Goal: Task Accomplishment & Management: Complete application form

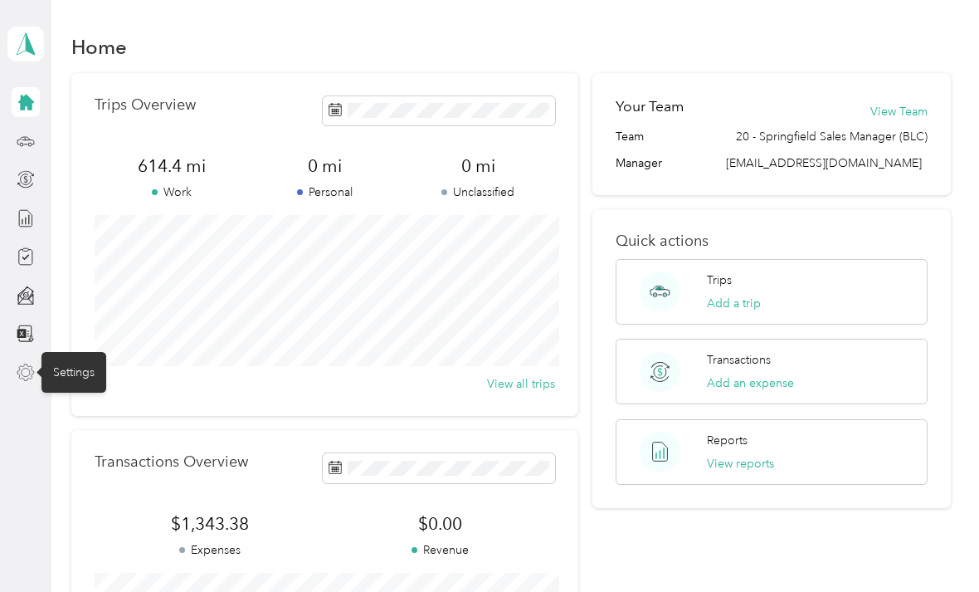
click at [28, 369] on icon at bounding box center [26, 372] width 18 height 18
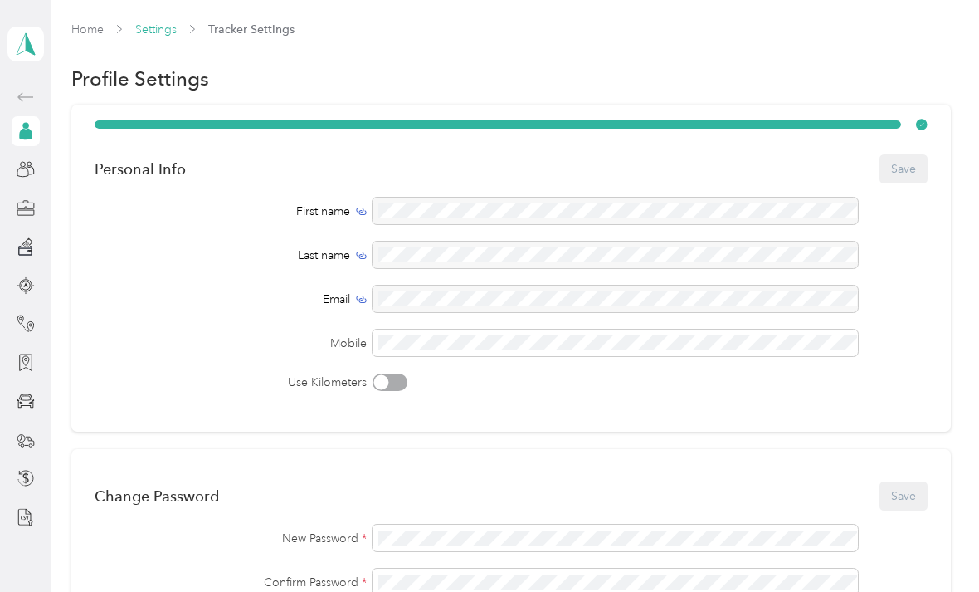
click at [159, 27] on link "Settings" at bounding box center [155, 29] width 41 height 14
click at [157, 22] on link "Settings" at bounding box center [155, 29] width 41 height 14
click at [163, 28] on link "Settings" at bounding box center [155, 29] width 41 height 14
click at [32, 245] on icon at bounding box center [26, 246] width 18 height 18
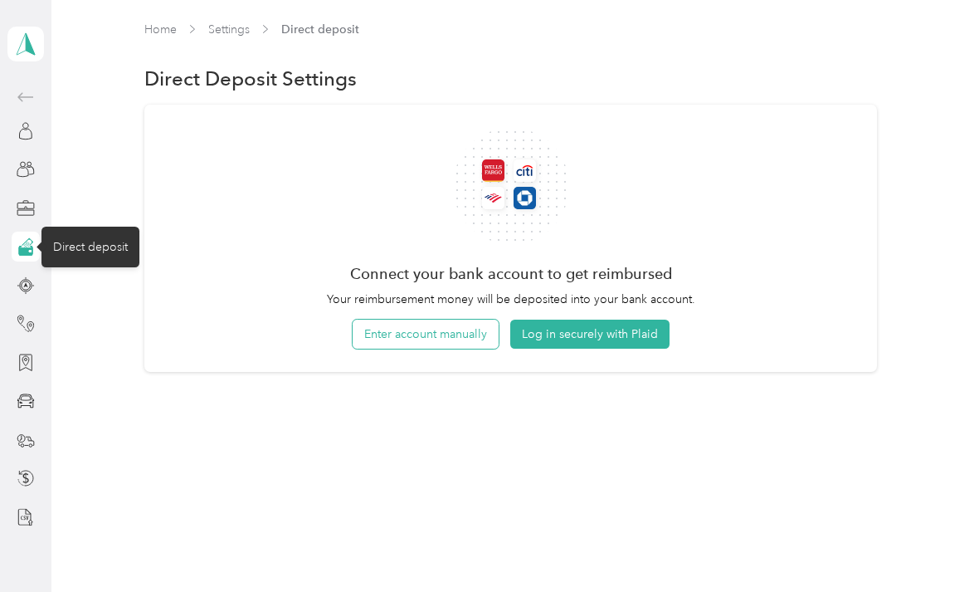
click at [457, 334] on button "Enter account manually" at bounding box center [426, 334] width 146 height 29
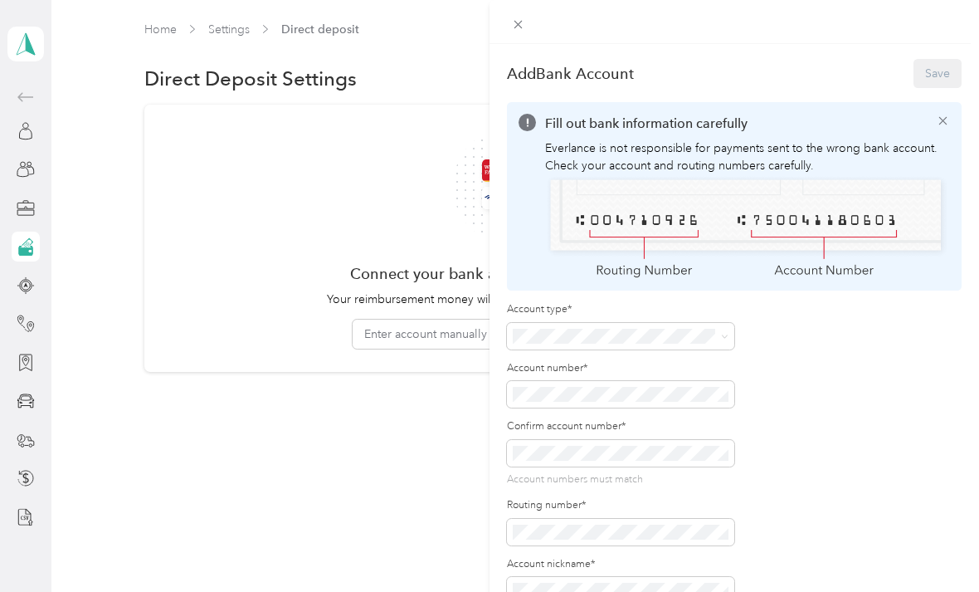
scroll to position [53, 0]
click at [533, 323] on span at bounding box center [620, 336] width 227 height 27
click at [525, 410] on span "Checking" at bounding box center [544, 417] width 50 height 14
click at [441, 410] on div "Add Bank Account Save Fill out bank information carefully Everlance is not resp…" at bounding box center [489, 296] width 979 height 592
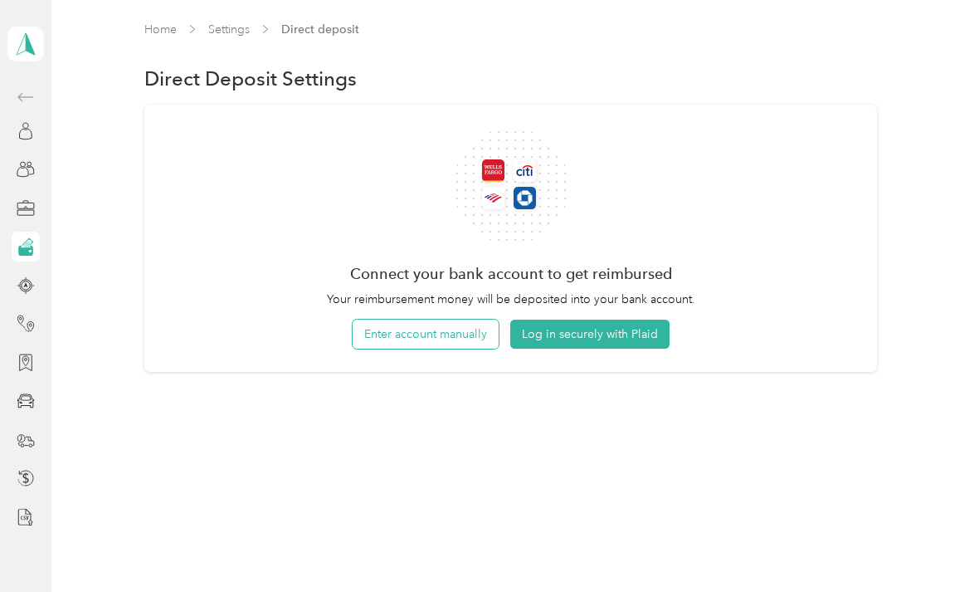
click at [437, 320] on button "Enter account manually" at bounding box center [426, 334] width 146 height 29
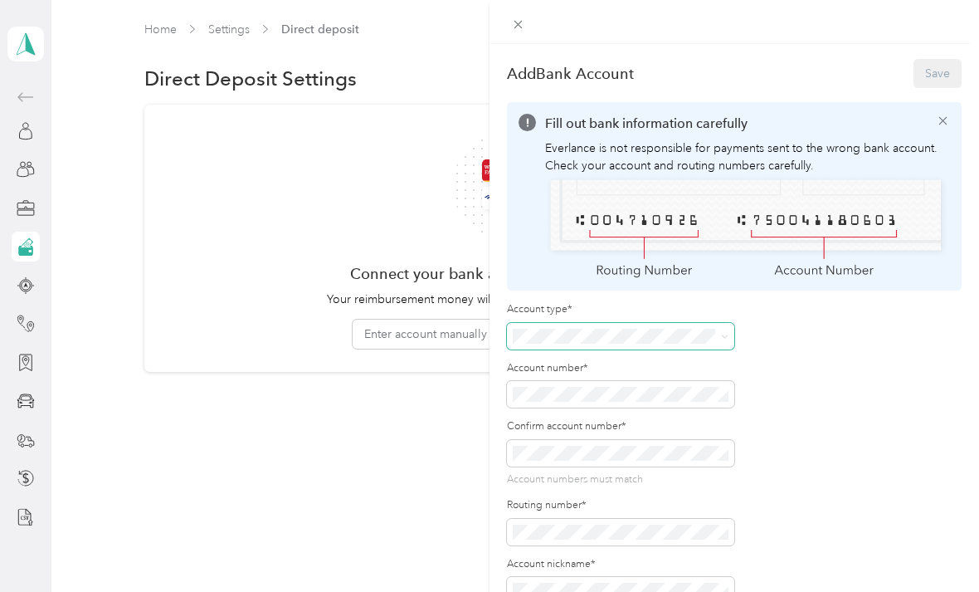
click at [533, 324] on span at bounding box center [620, 336] width 227 height 27
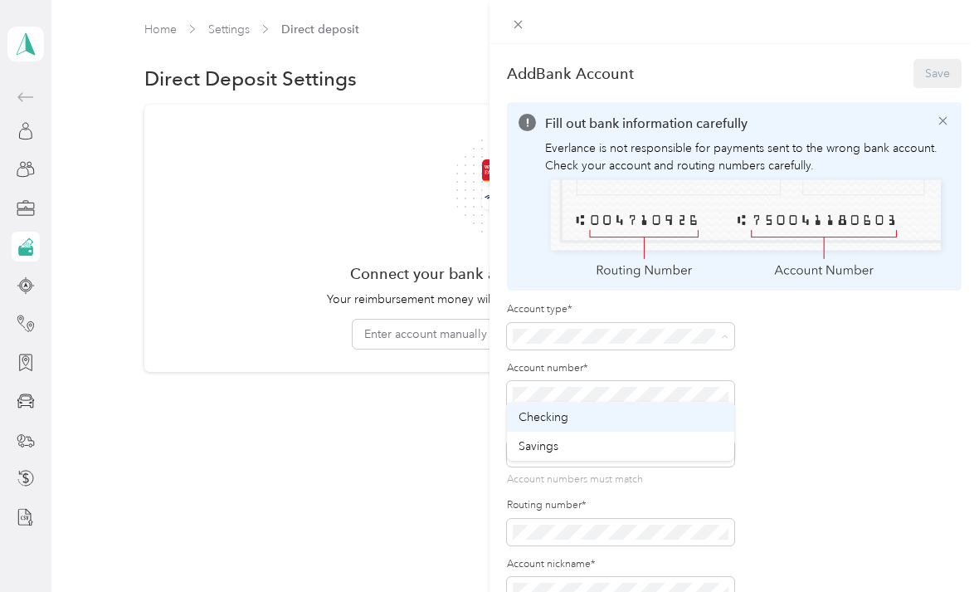
click at [524, 410] on span "Checking" at bounding box center [544, 417] width 50 height 14
click at [373, 421] on div "Add Bank Account Save Fill out bank information carefully Everlance is not resp…" at bounding box center [489, 296] width 979 height 592
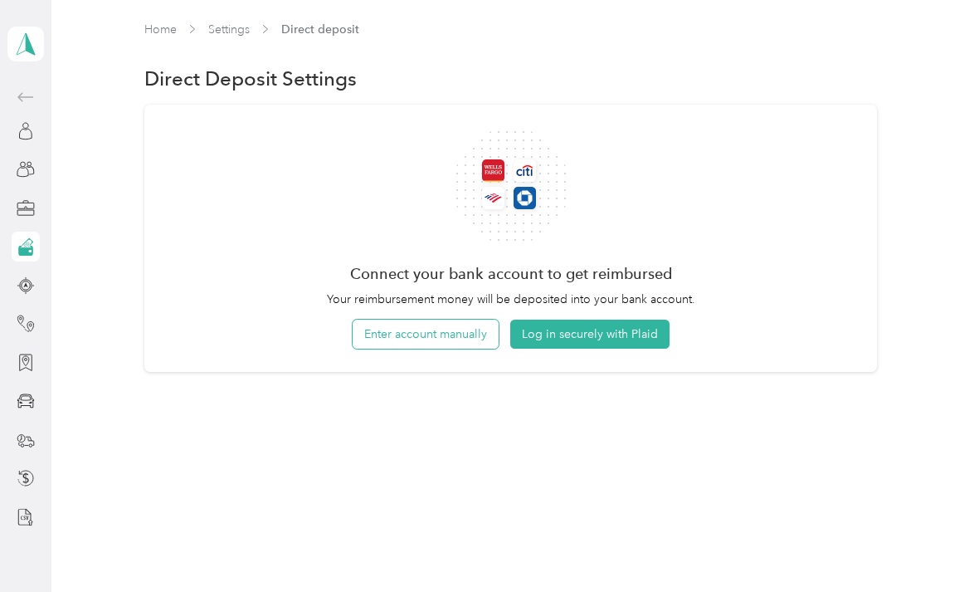
click at [398, 320] on button "Enter account manually" at bounding box center [426, 334] width 146 height 29
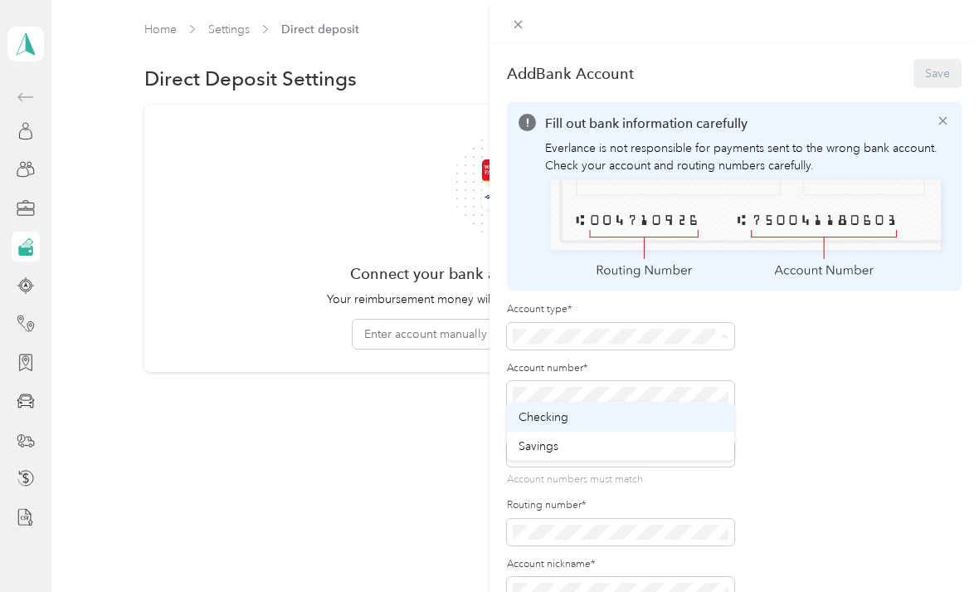
click at [520, 410] on span "Checking" at bounding box center [544, 417] width 50 height 14
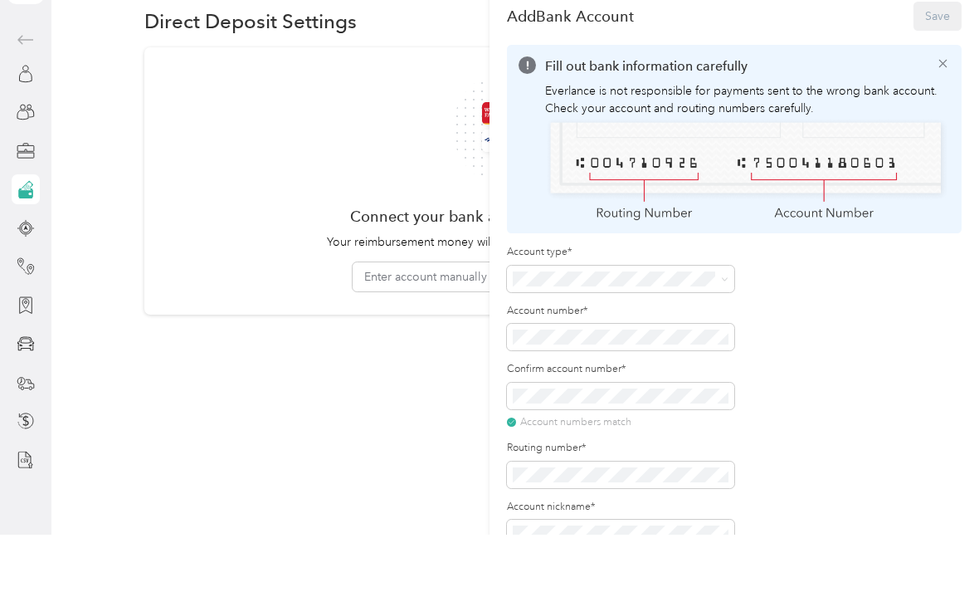
click at [551, 557] on label "Account nickname*" at bounding box center [620, 564] width 227 height 15
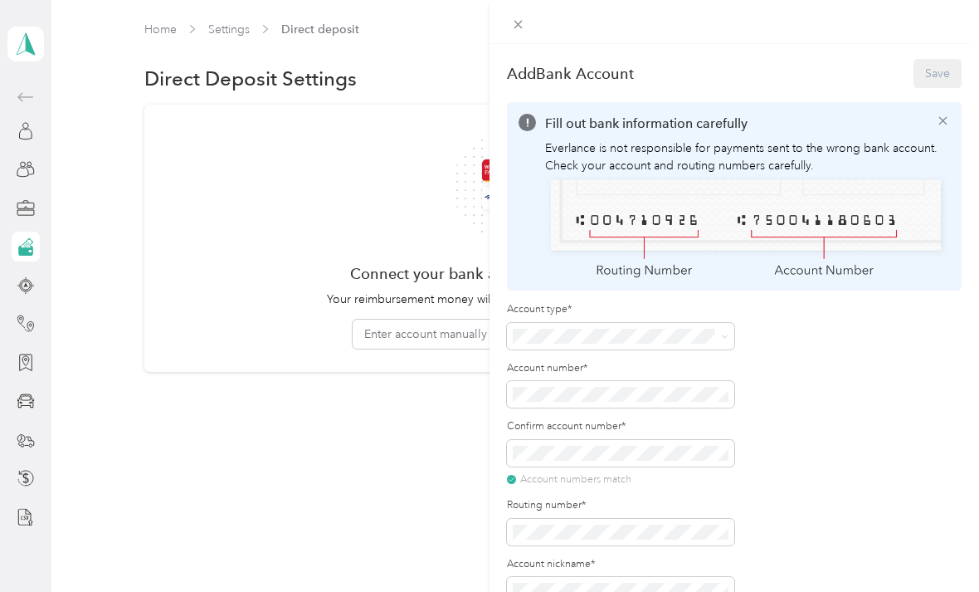
click at [687, 563] on label "Account nickname*" at bounding box center [620, 564] width 227 height 15
click at [683, 564] on label "Account nickname*" at bounding box center [620, 564] width 227 height 15
click at [671, 561] on label "Account nickname*" at bounding box center [620, 564] width 227 height 15
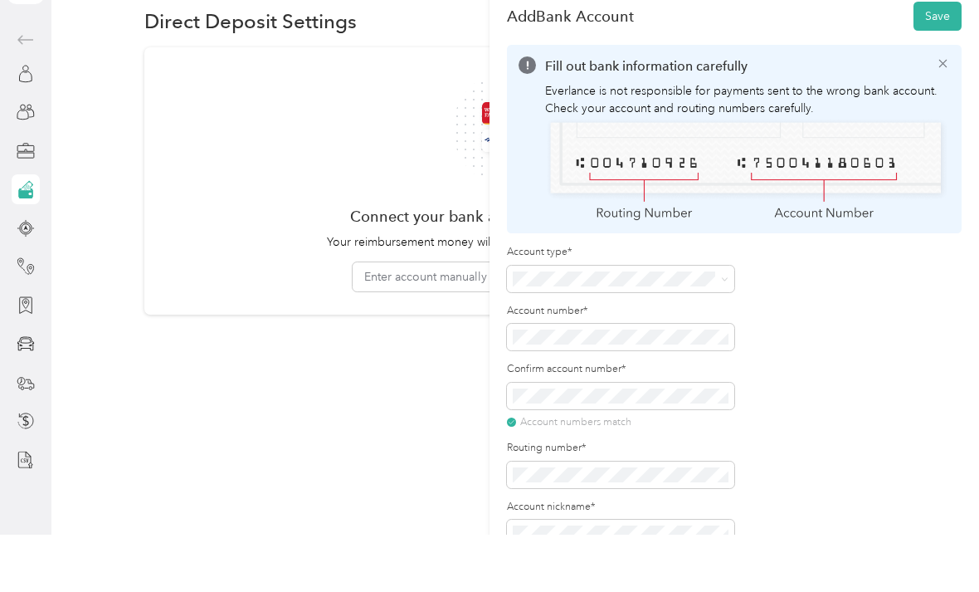
click at [812, 401] on div "Account type* Account number* Confirm account number* Account numbers match Rou…" at bounding box center [734, 452] width 455 height 301
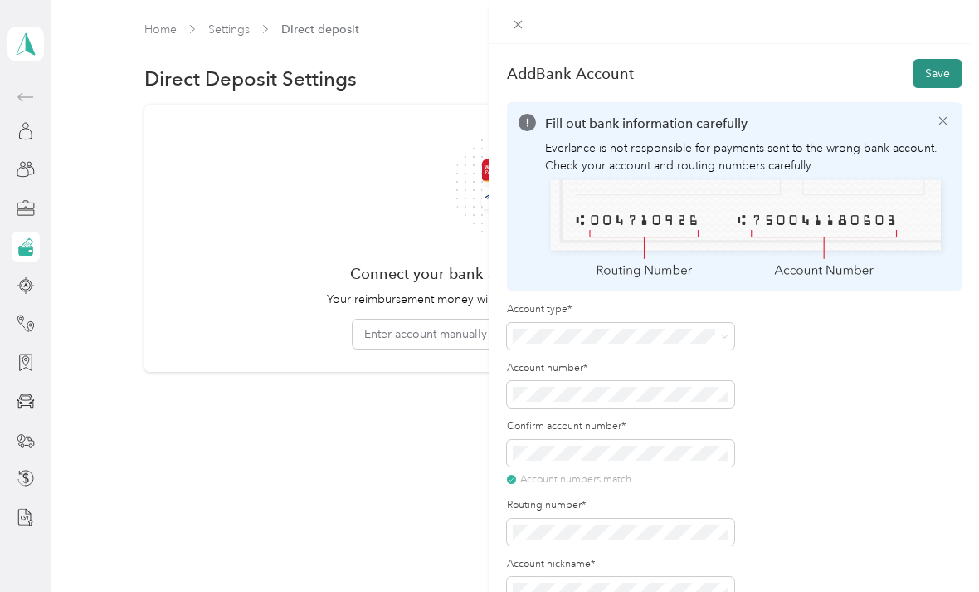
click at [934, 59] on button "Save" at bounding box center [938, 73] width 48 height 29
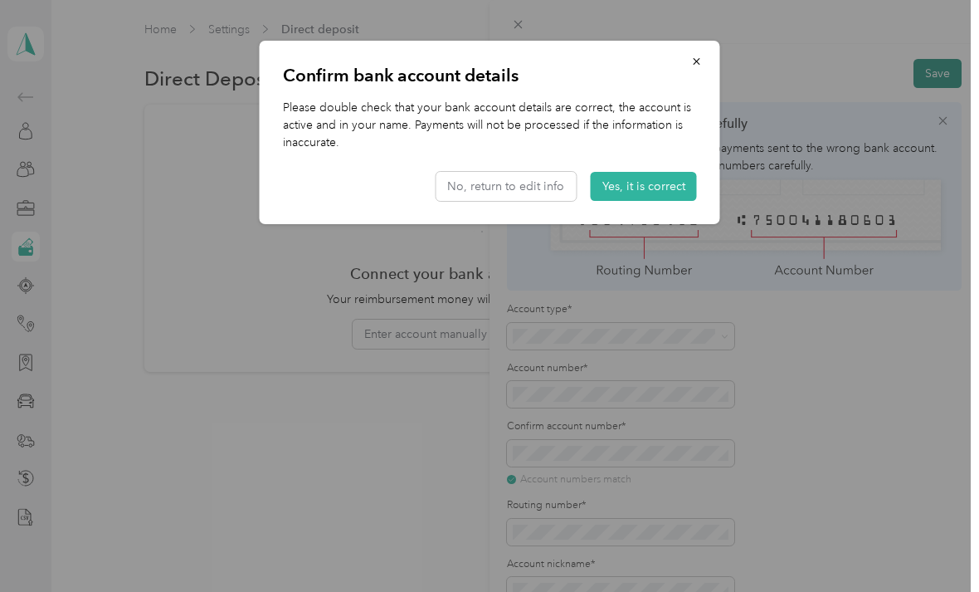
scroll to position [0, 0]
click at [662, 179] on button "Yes, it is correct" at bounding box center [644, 186] width 106 height 29
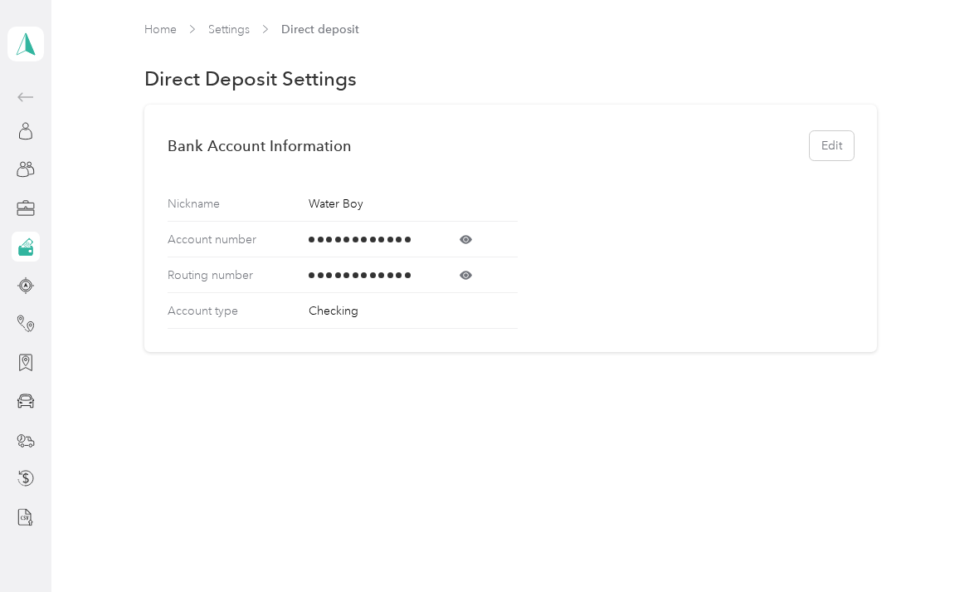
click at [28, 243] on icon at bounding box center [26, 246] width 18 height 18
click at [33, 38] on icon at bounding box center [25, 43] width 25 height 23
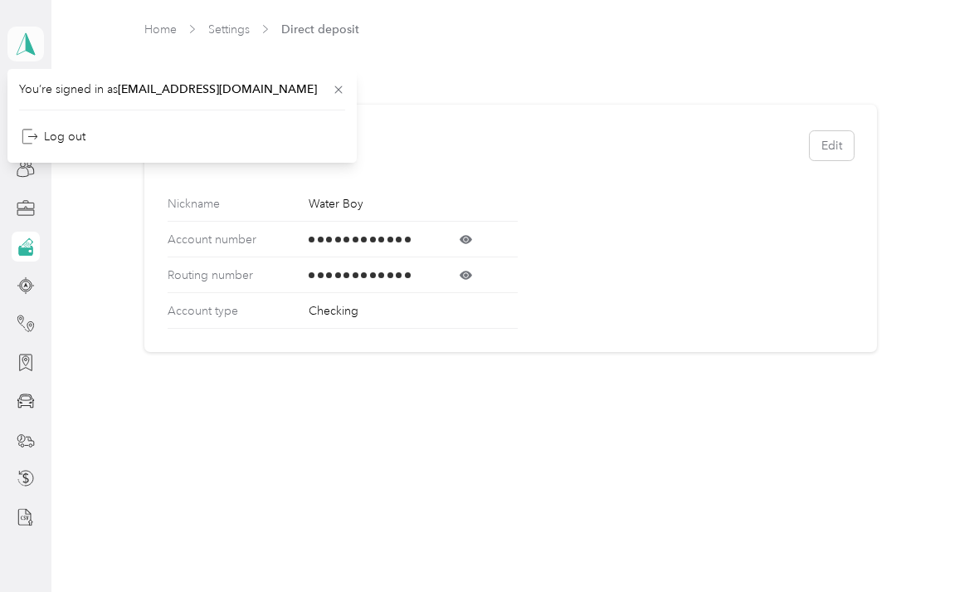
click at [31, 46] on polygon at bounding box center [30, 43] width 9 height 22
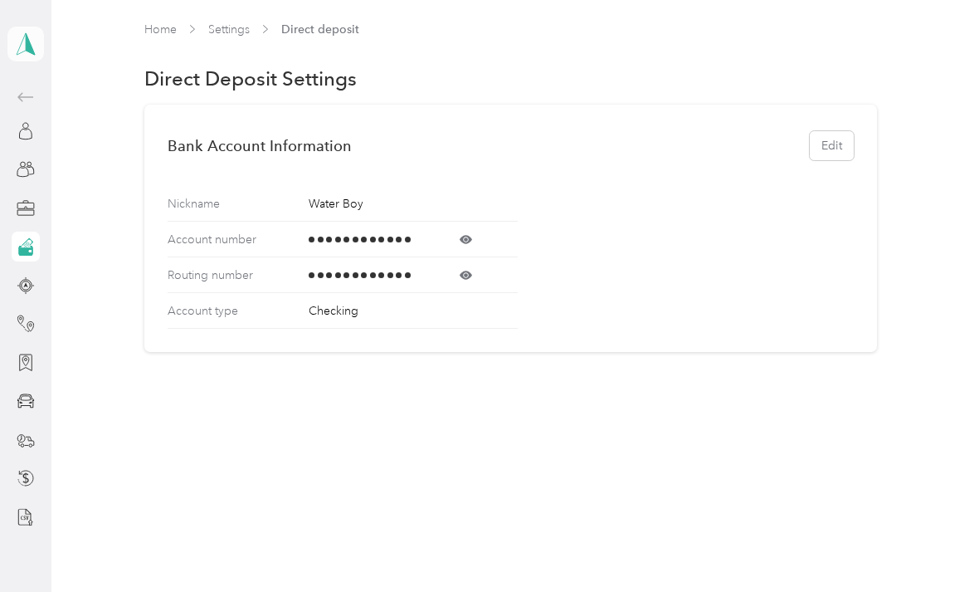
click at [25, 42] on icon at bounding box center [25, 43] width 25 height 23
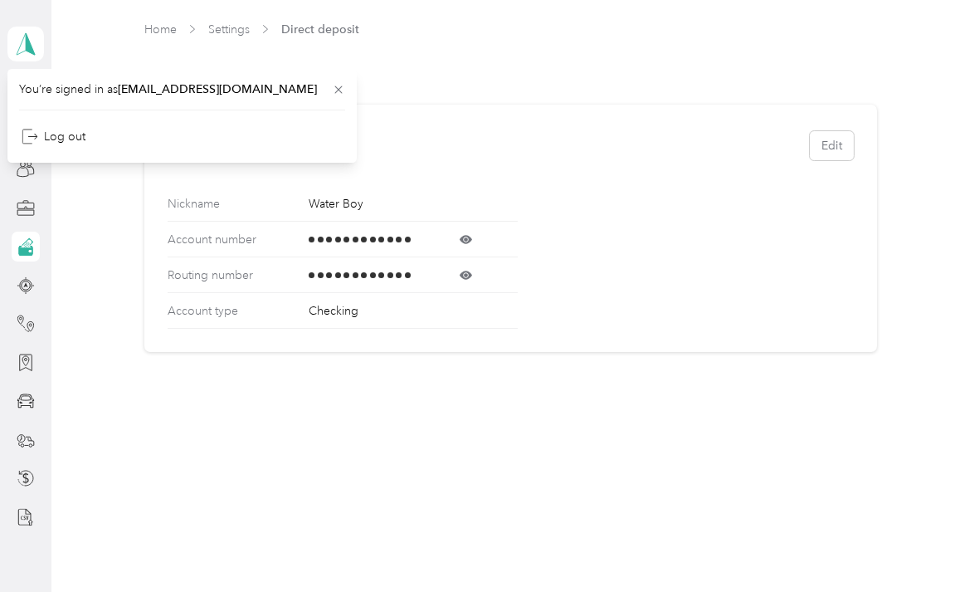
click at [77, 354] on div "Home Settings Direct deposit Direct Deposit Settings Bank Account Information E…" at bounding box center [511, 221] width 920 height 442
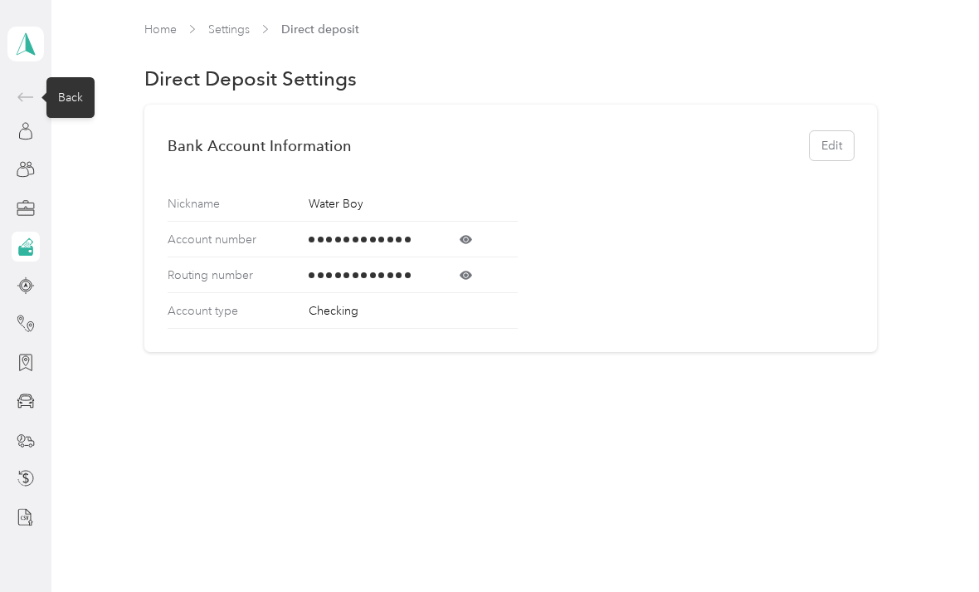
click at [32, 89] on icon at bounding box center [26, 97] width 20 height 20
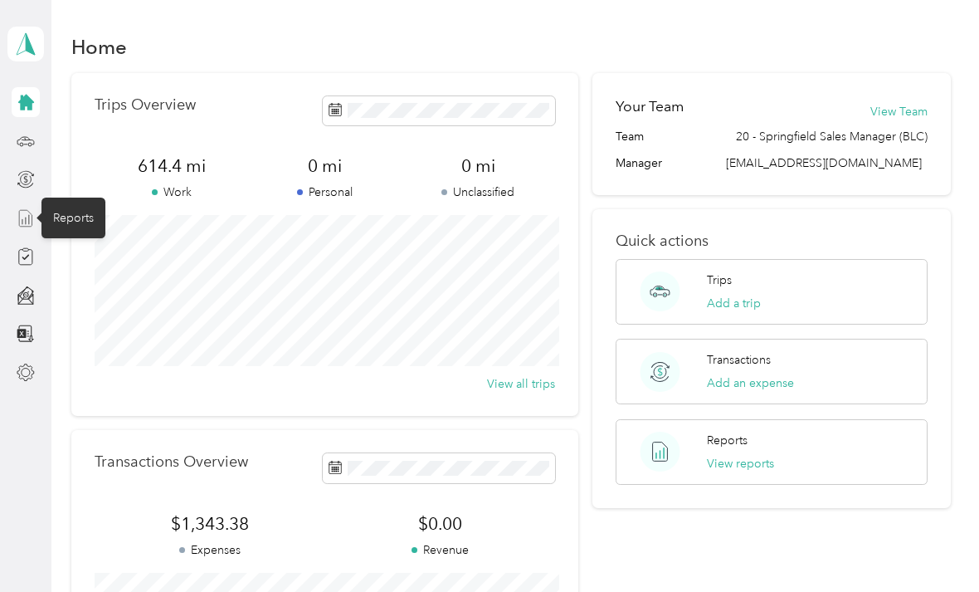
click at [32, 215] on icon at bounding box center [26, 218] width 18 height 18
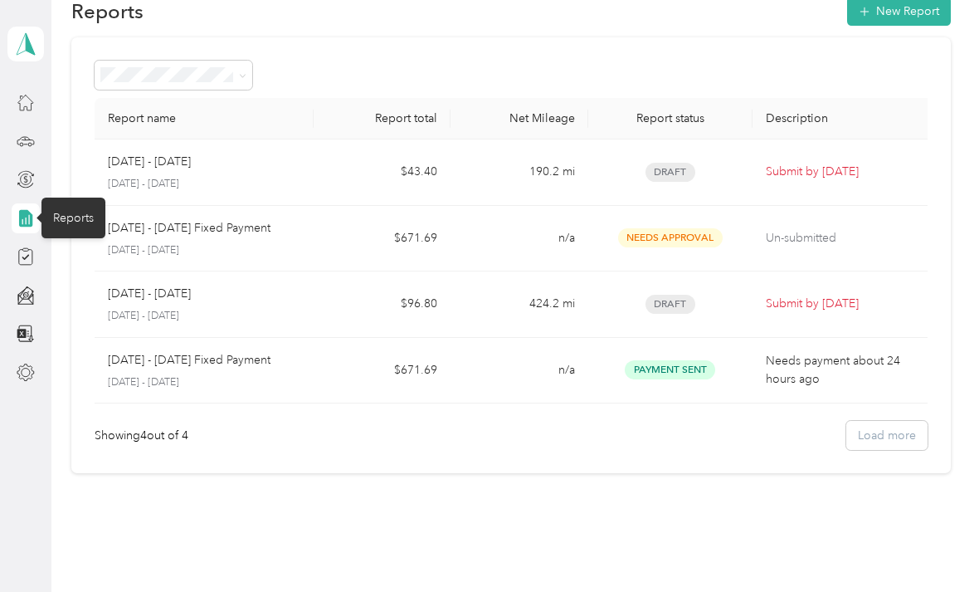
scroll to position [35, 0]
click at [813, 368] on p "Needs payment about 24 hours ago" at bounding box center [844, 371] width 156 height 37
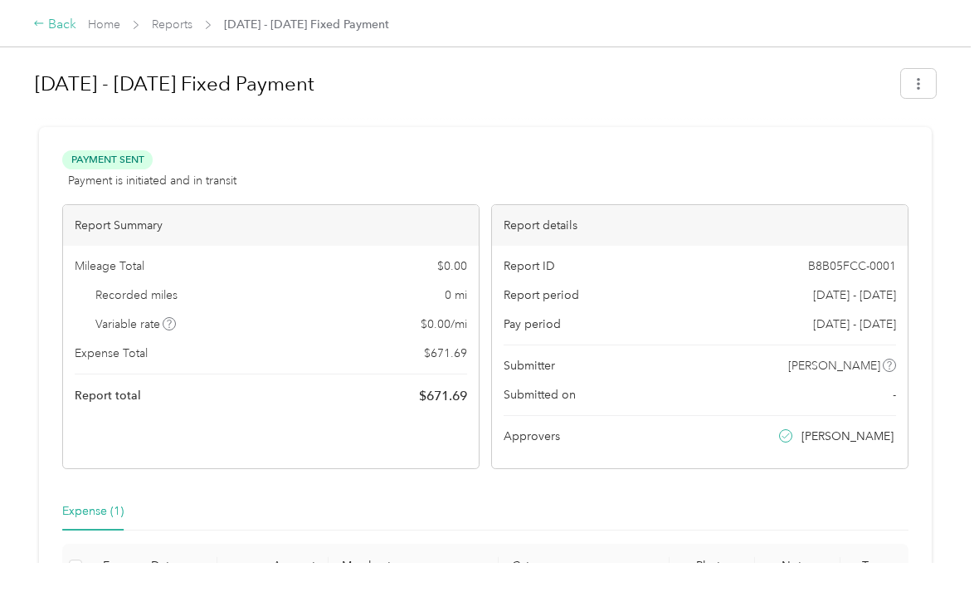
click at [55, 32] on div "Back" at bounding box center [54, 25] width 43 height 20
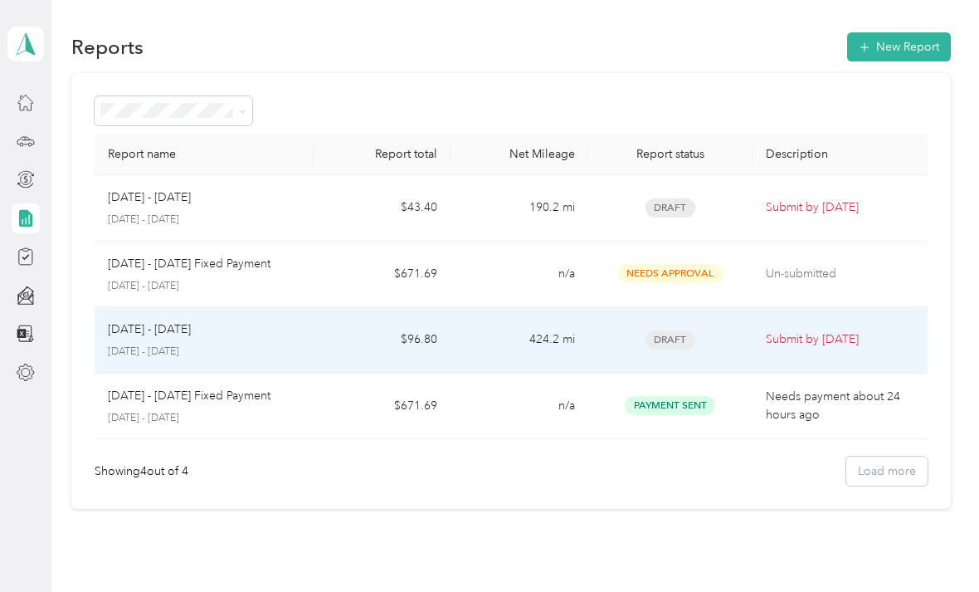
click at [661, 338] on span "Draft" at bounding box center [671, 339] width 50 height 19
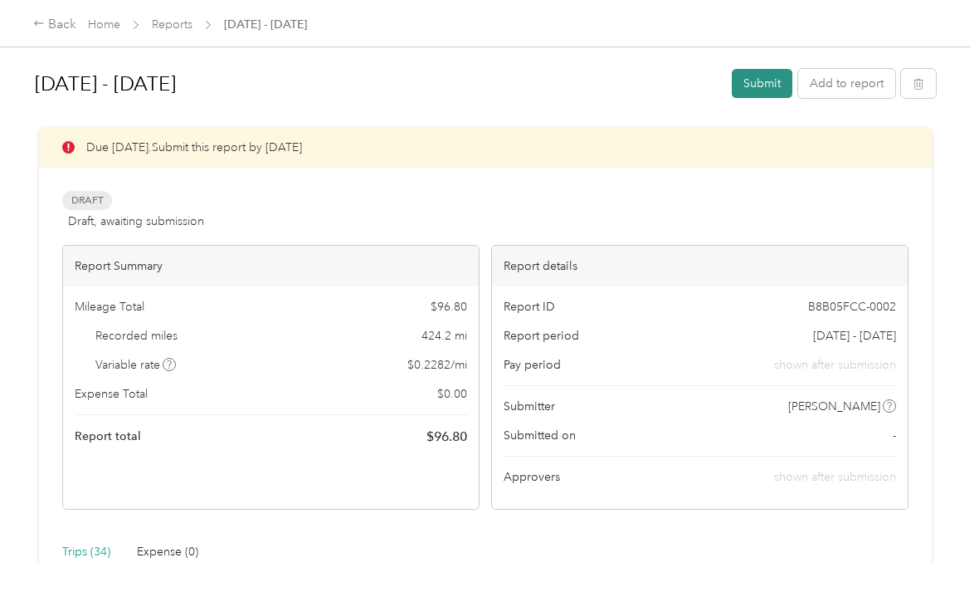
click at [770, 80] on button "Submit" at bounding box center [762, 83] width 61 height 29
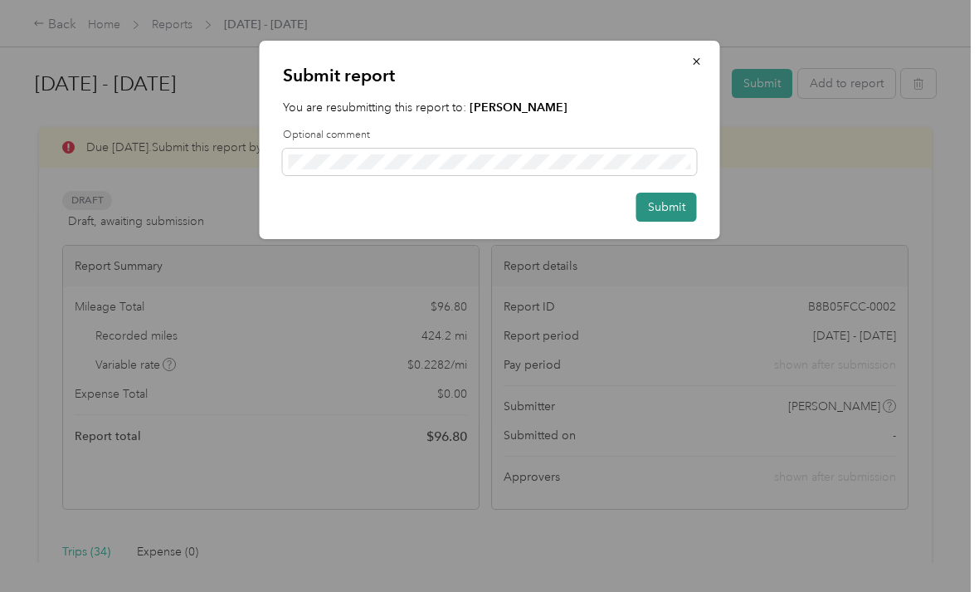
click at [665, 196] on button "Submit" at bounding box center [667, 207] width 61 height 29
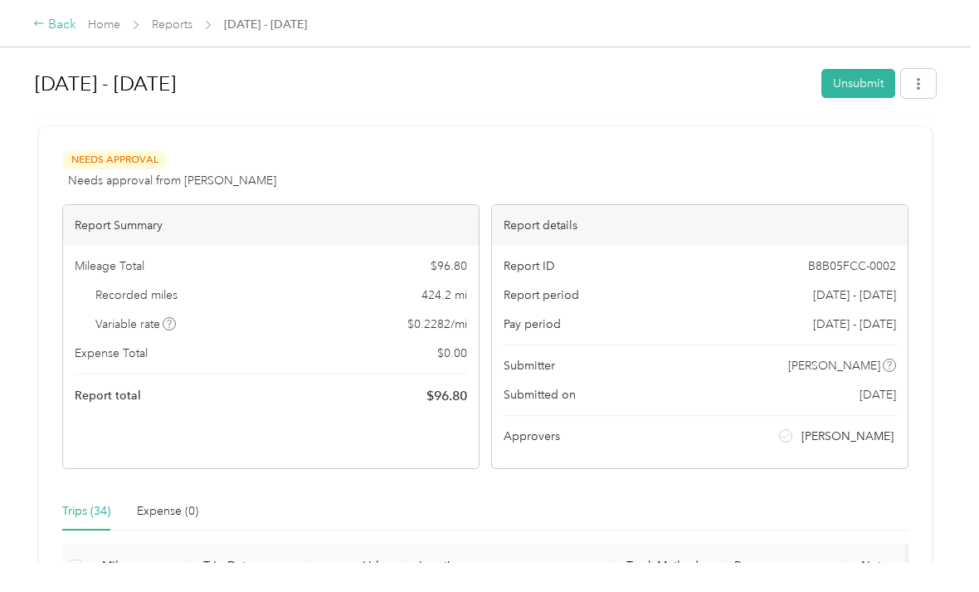
click at [66, 19] on div "Back" at bounding box center [54, 25] width 43 height 20
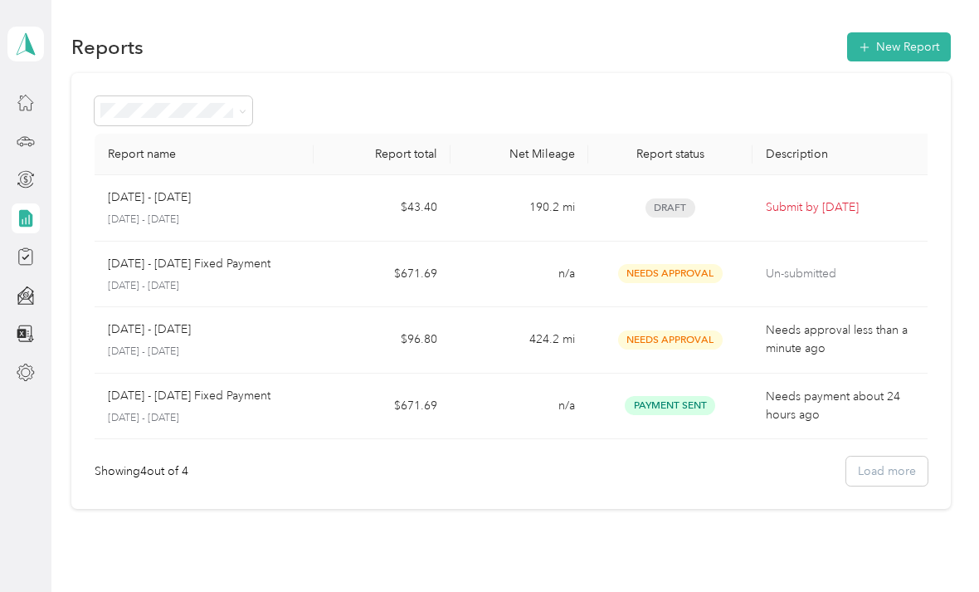
click at [139, 389] on p "[DATE] - [DATE] Fixed Payment" at bounding box center [189, 396] width 163 height 18
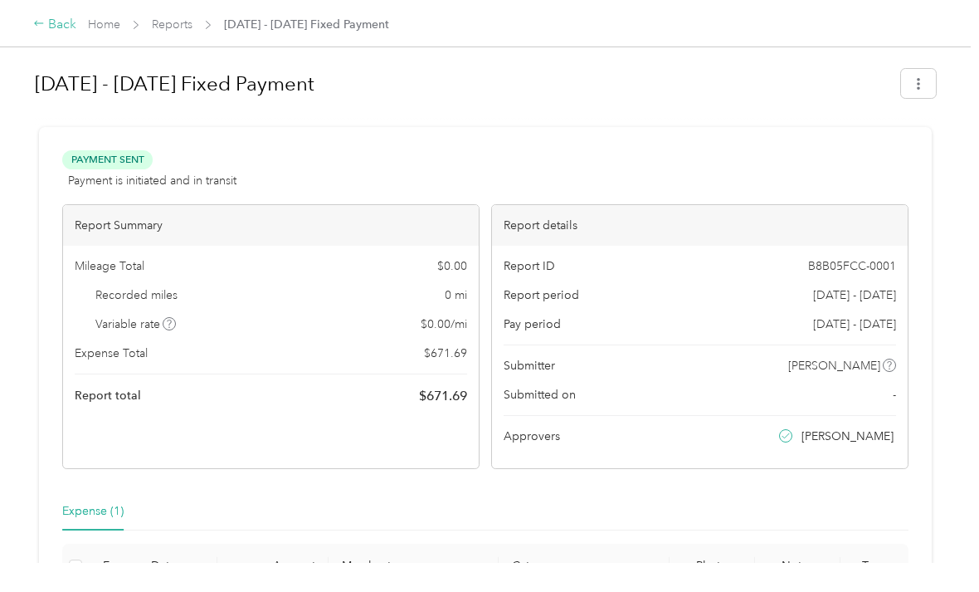
click at [52, 22] on div "Back" at bounding box center [54, 25] width 43 height 20
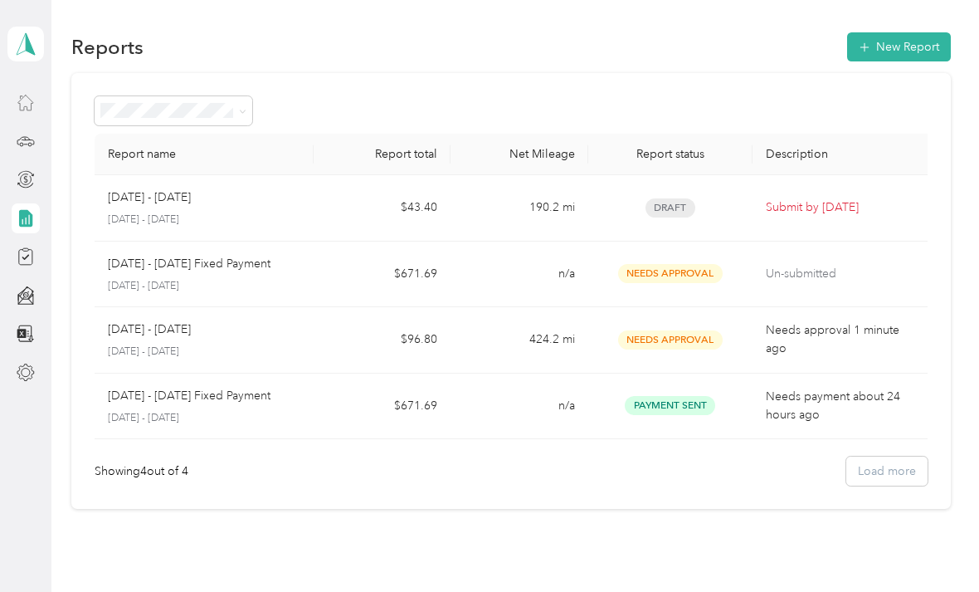
click at [30, 89] on div at bounding box center [26, 102] width 28 height 30
